Goal: Navigation & Orientation: Find specific page/section

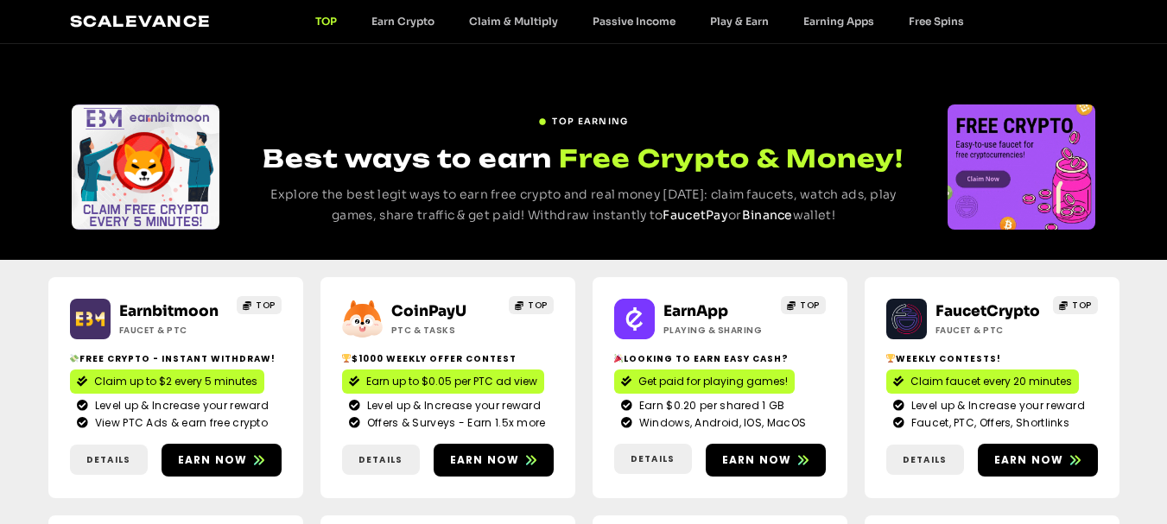
scroll to position [173, 0]
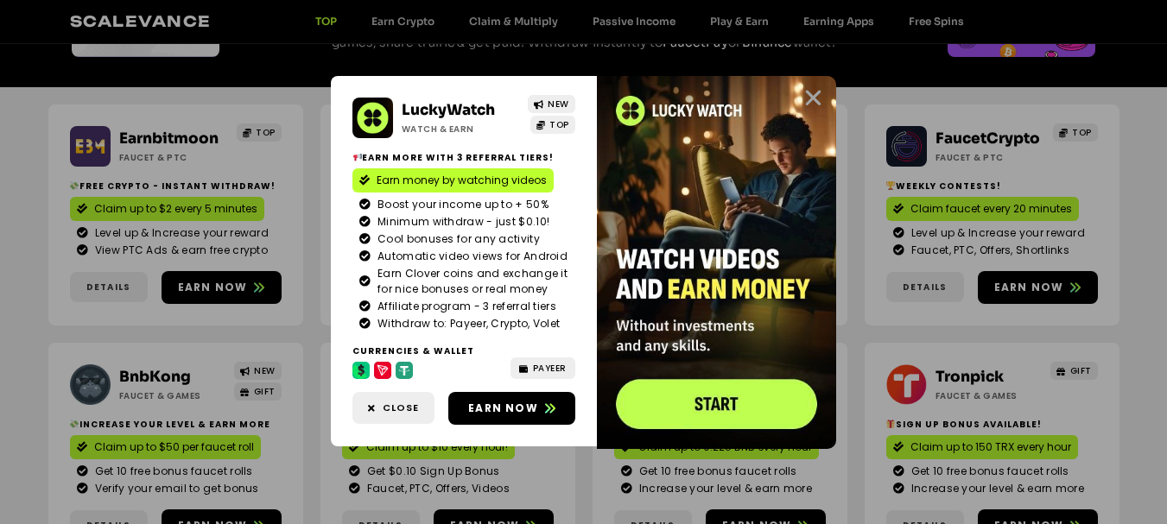
click at [815, 98] on icon "Close" at bounding box center [814, 98] width 22 height 22
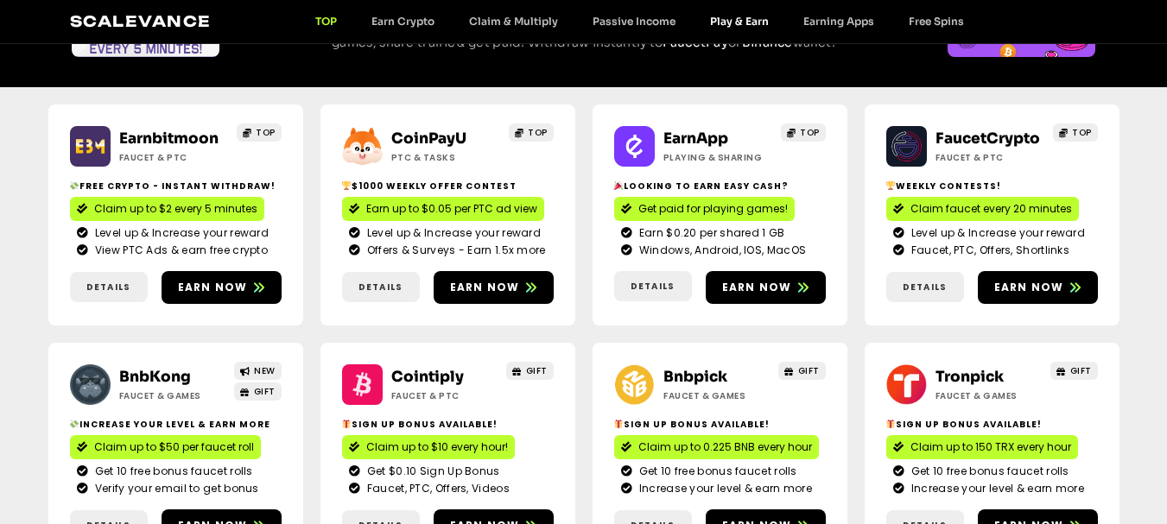
click at [745, 26] on link "Play & Earn" at bounding box center [739, 21] width 93 height 13
